Goal: Task Accomplishment & Management: Manage account settings

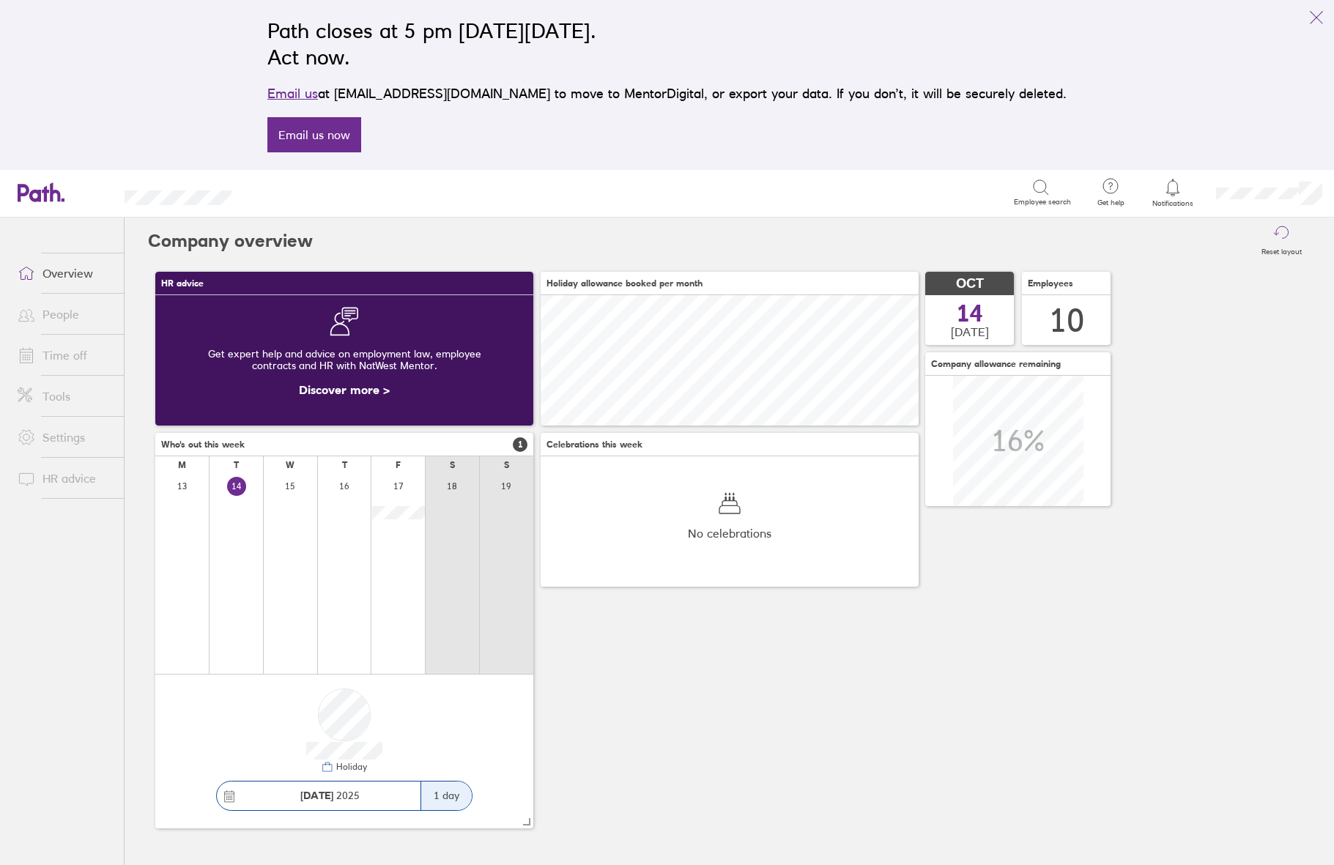
scroll to position [130, 378]
click at [76, 353] on link "Time off" at bounding box center [65, 355] width 118 height 29
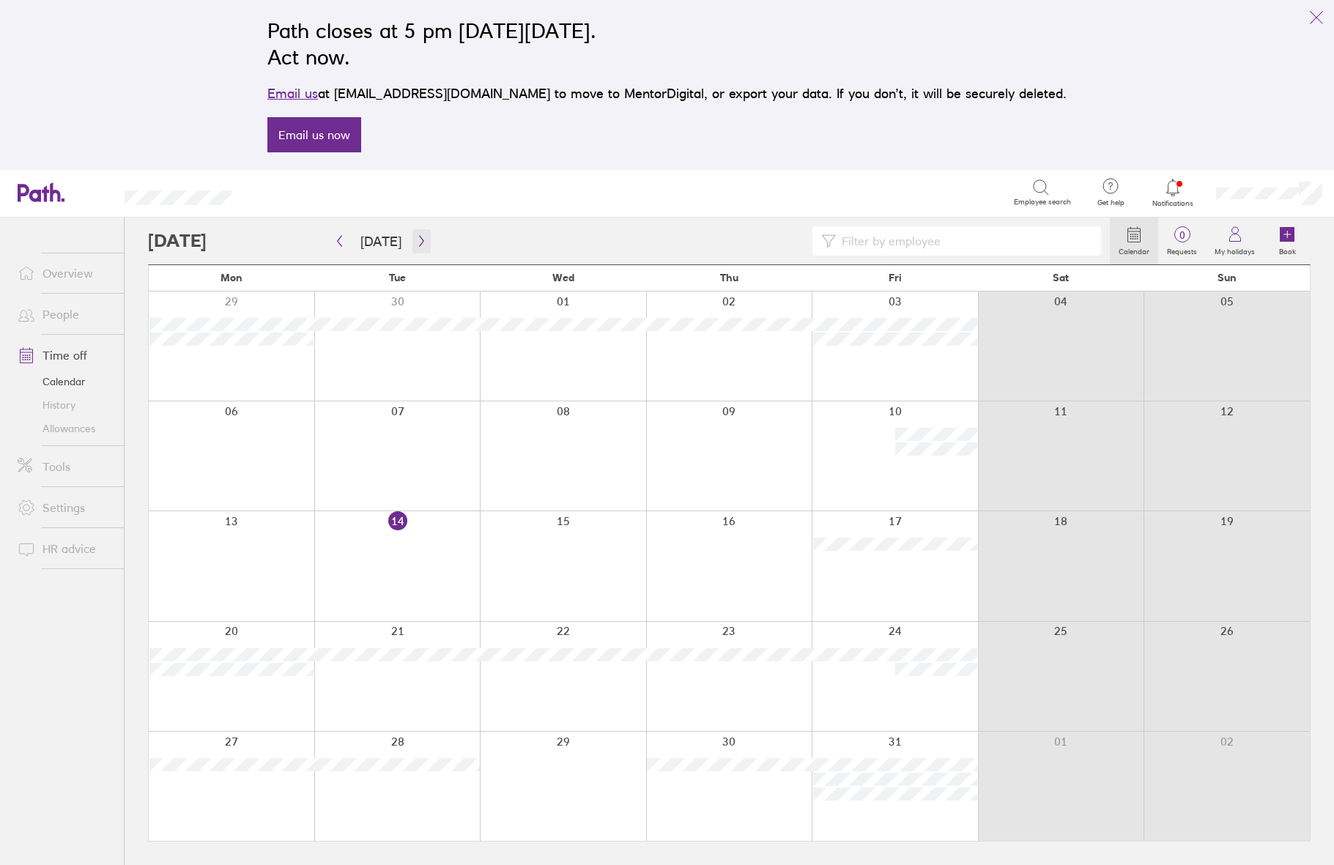
click at [426, 247] on button "button" at bounding box center [422, 241] width 18 height 24
click at [419, 238] on icon "button" at bounding box center [421, 241] width 4 height 11
click at [334, 824] on link "+4 more" at bounding box center [397, 823] width 164 height 13
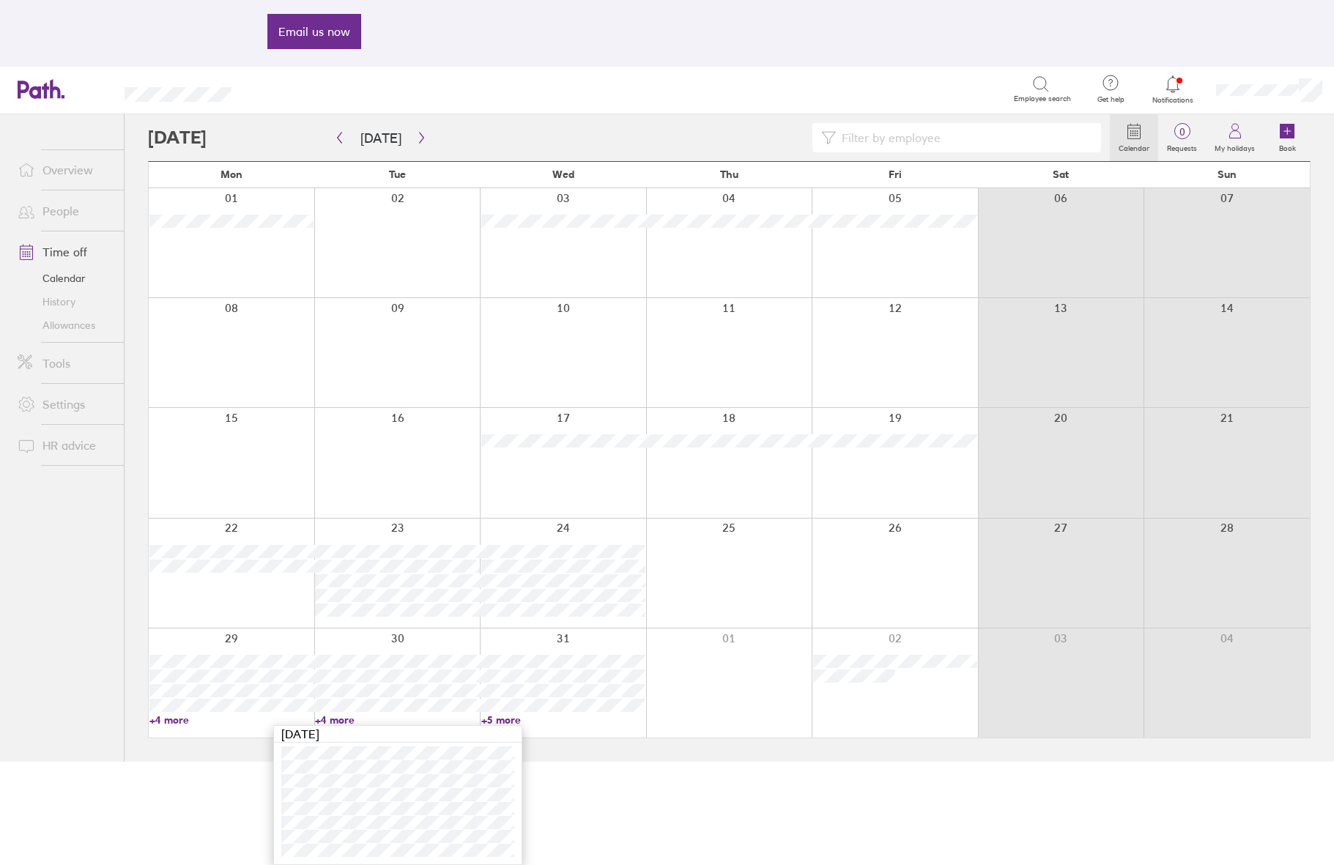
scroll to position [103, 0]
click at [665, 762] on html "Path closes at 5 pm [DATE][DATE]. Act now. Email us at [EMAIL_ADDRESS][DOMAIN_N…" at bounding box center [667, 329] width 1334 height 865
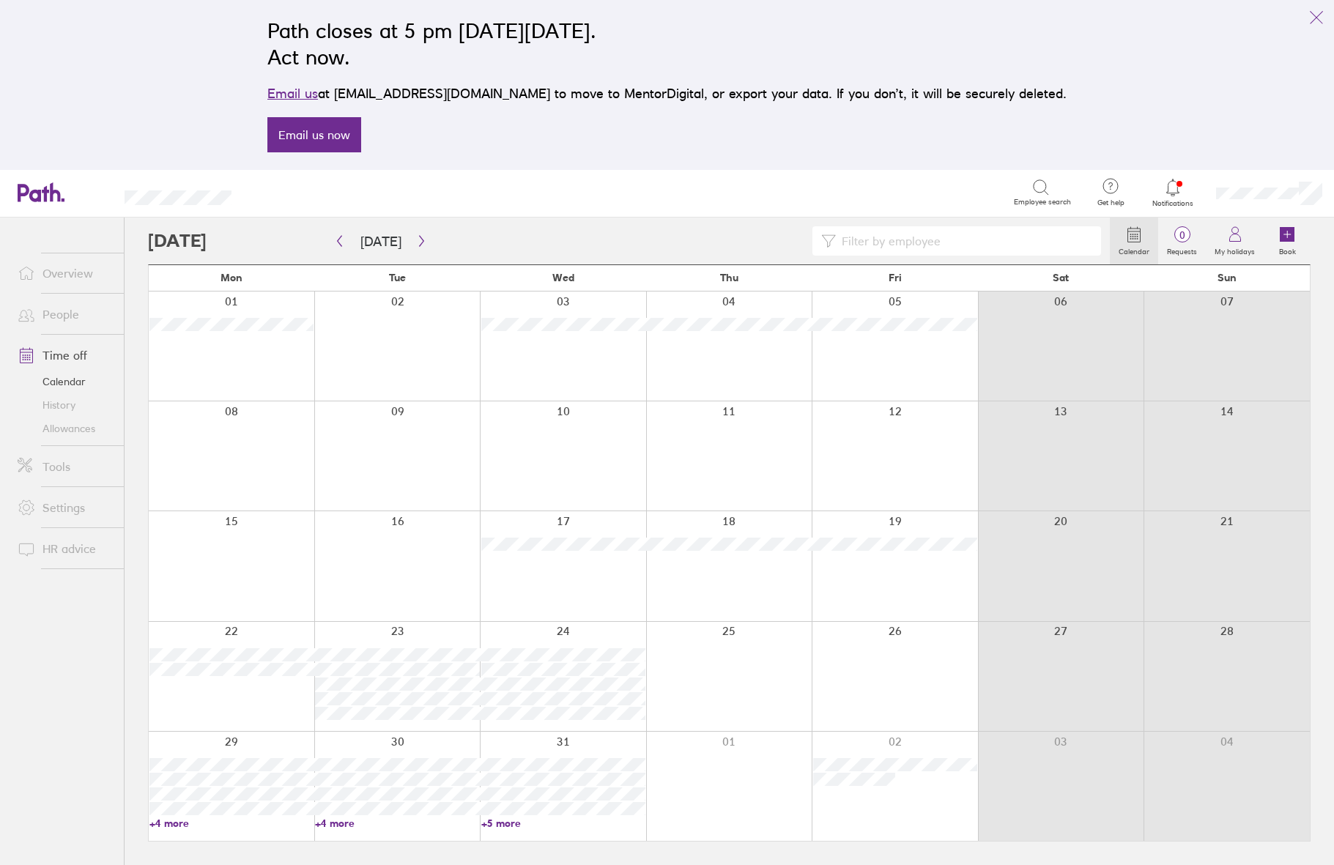
scroll to position [0, 0]
click at [62, 431] on link "Allowances" at bounding box center [65, 428] width 118 height 23
